Goal: Task Accomplishment & Management: Complete application form

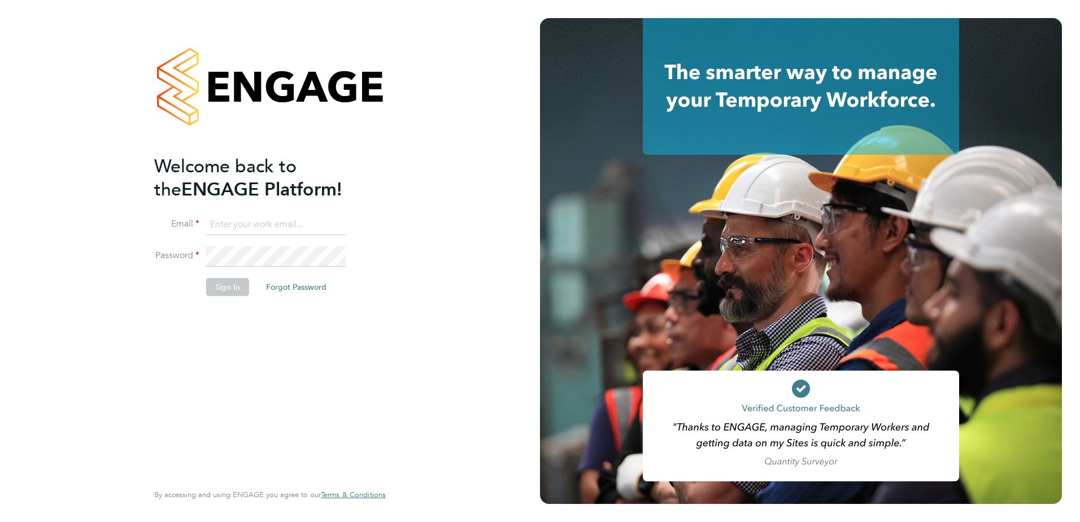
click at [257, 219] on input at bounding box center [275, 225] width 139 height 20
type input "[DOMAIN_NAME][EMAIL_ADDRESS][DOMAIN_NAME]"
drag, startPoint x: 231, startPoint y: 286, endPoint x: 278, endPoint y: 268, distance: 50.2
click at [278, 268] on fieldset "Email [DOMAIN_NAME][EMAIL_ADDRESS][DOMAIN_NAME] Password Sign In Forgot Password" at bounding box center [264, 261] width 220 height 93
click at [224, 290] on button "Sign In" at bounding box center [227, 287] width 43 height 18
